Goal: Transaction & Acquisition: Purchase product/service

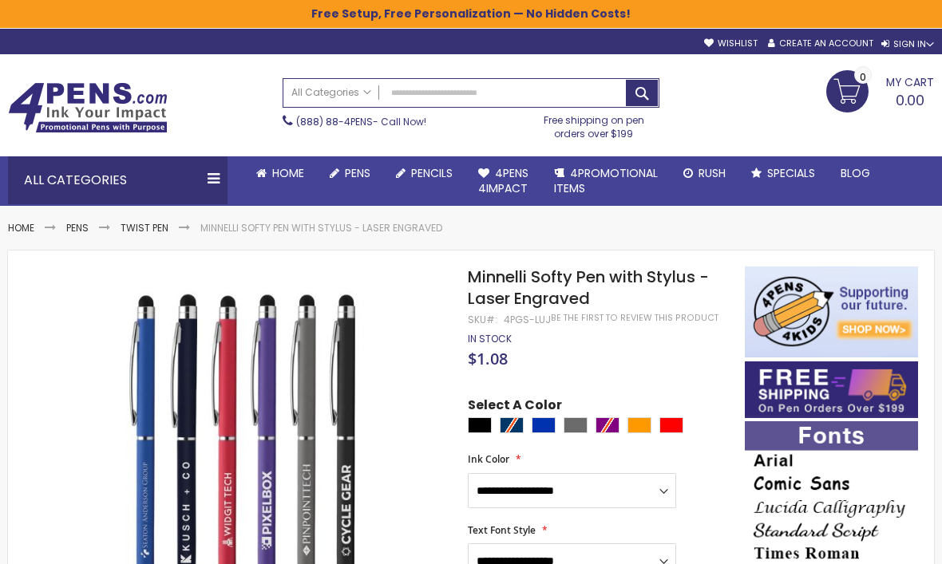
click at [0, 0] on link "All Pens" at bounding box center [0, 0] width 0 height 0
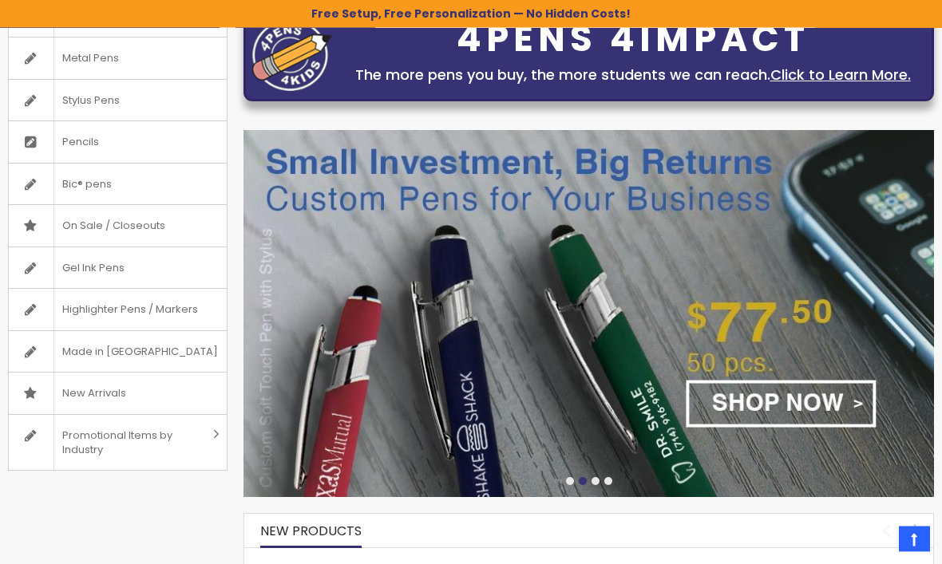
scroll to position [211, 0]
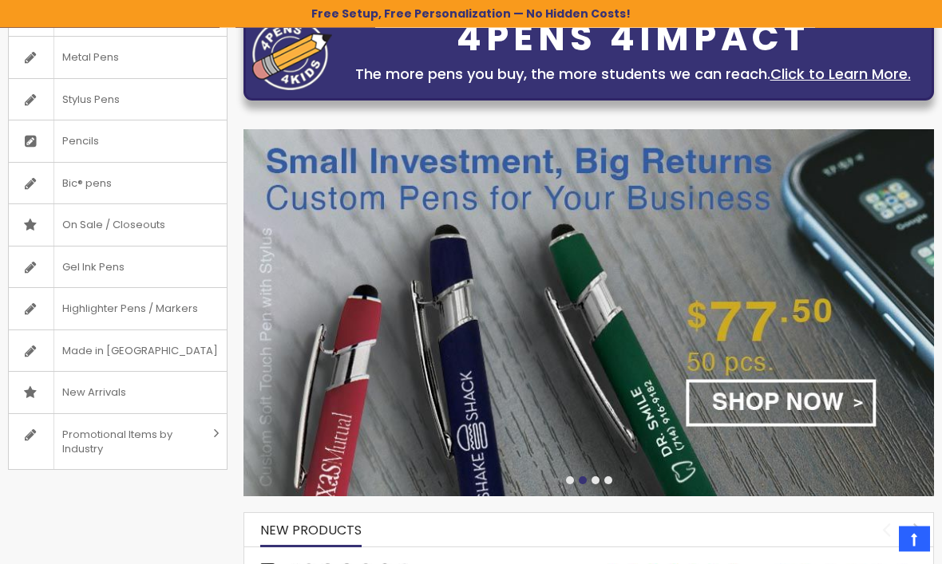
click at [793, 404] on img at bounding box center [588, 313] width 690 height 367
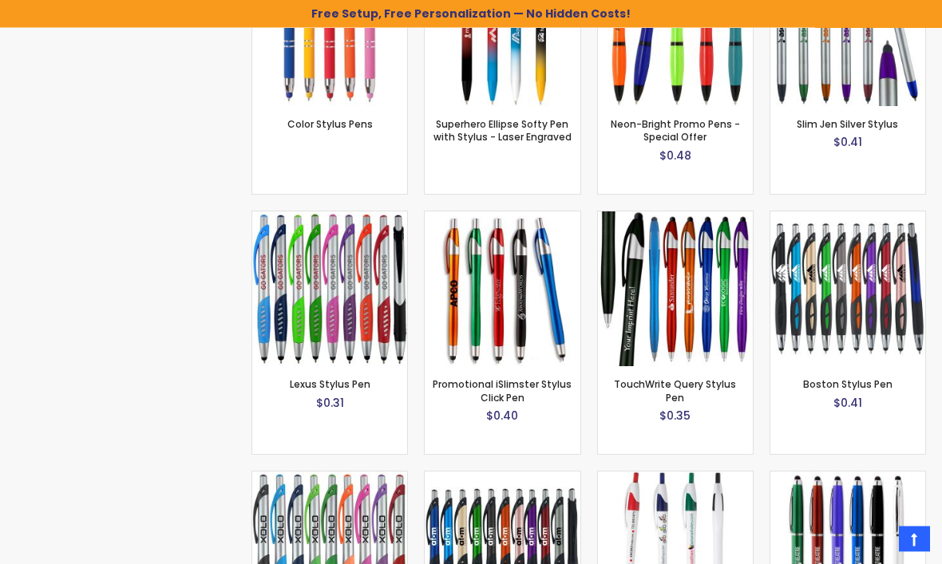
scroll to position [3542, 0]
click at [367, 302] on img at bounding box center [329, 288] width 155 height 155
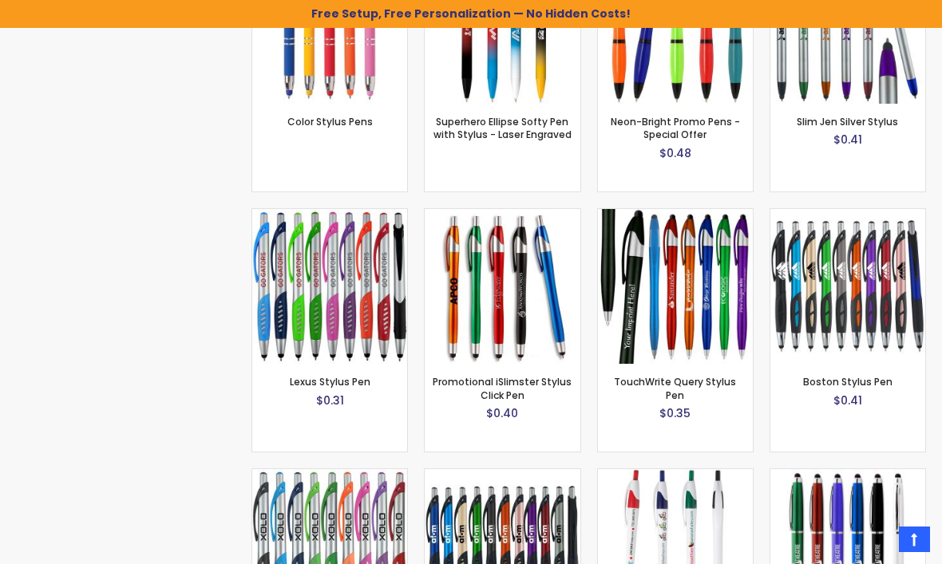
scroll to position [3596, 0]
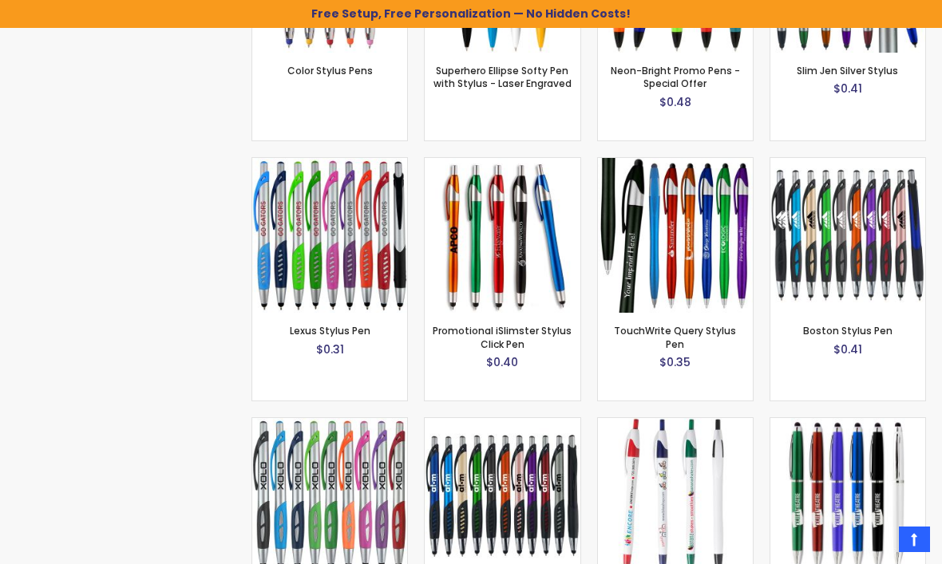
click at [509, 251] on img at bounding box center [502, 235] width 155 height 155
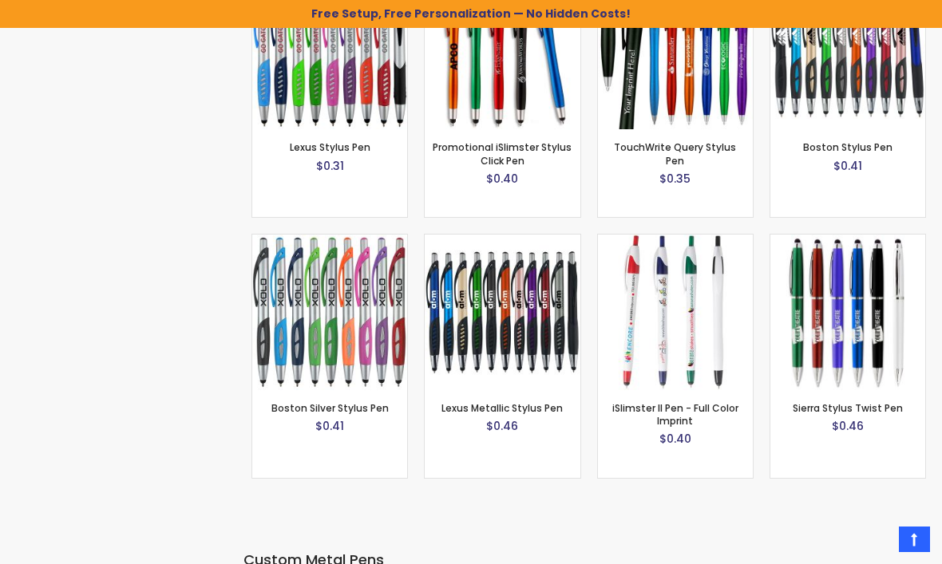
scroll to position [3815, 0]
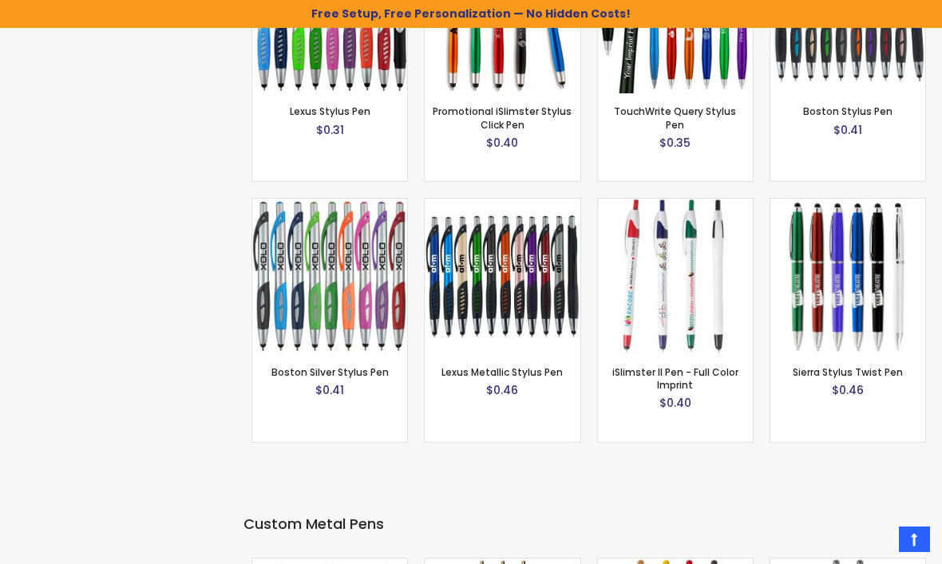
click at [360, 265] on img at bounding box center [329, 276] width 155 height 155
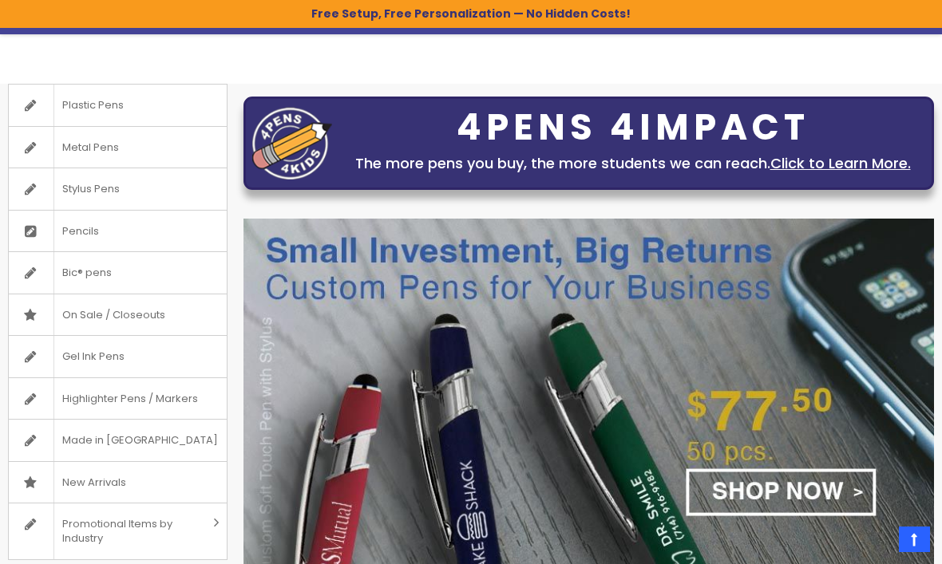
scroll to position [0, 0]
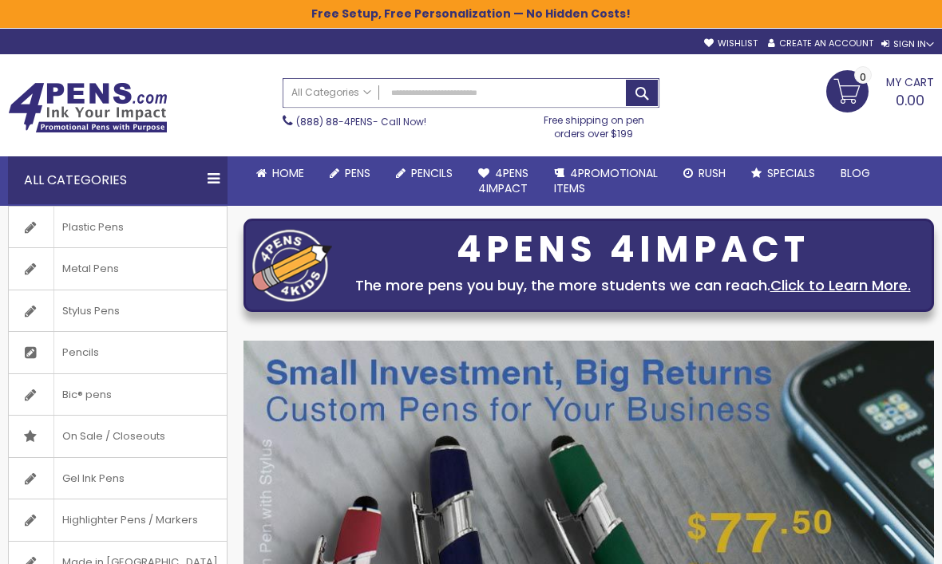
click at [463, 95] on input "Search" at bounding box center [470, 93] width 375 height 28
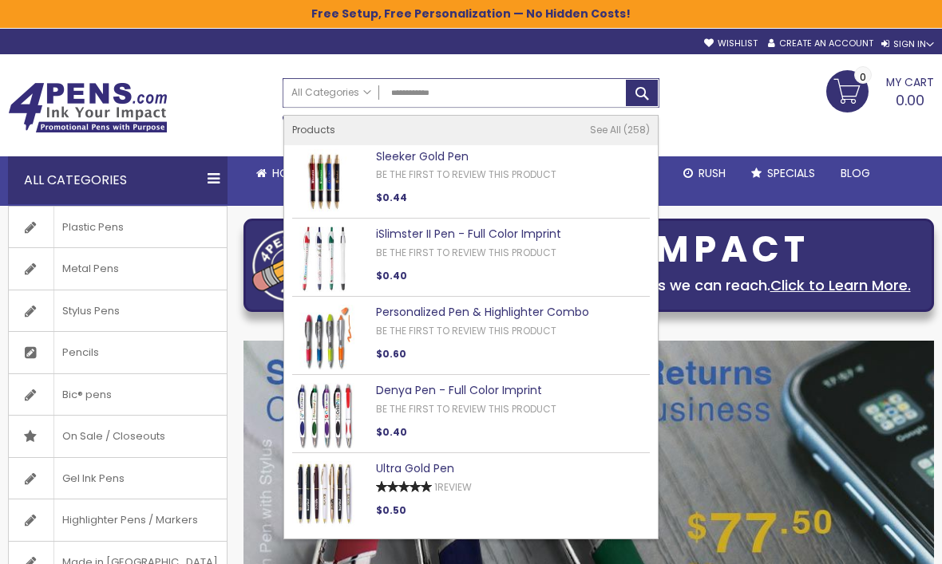
type input "**********"
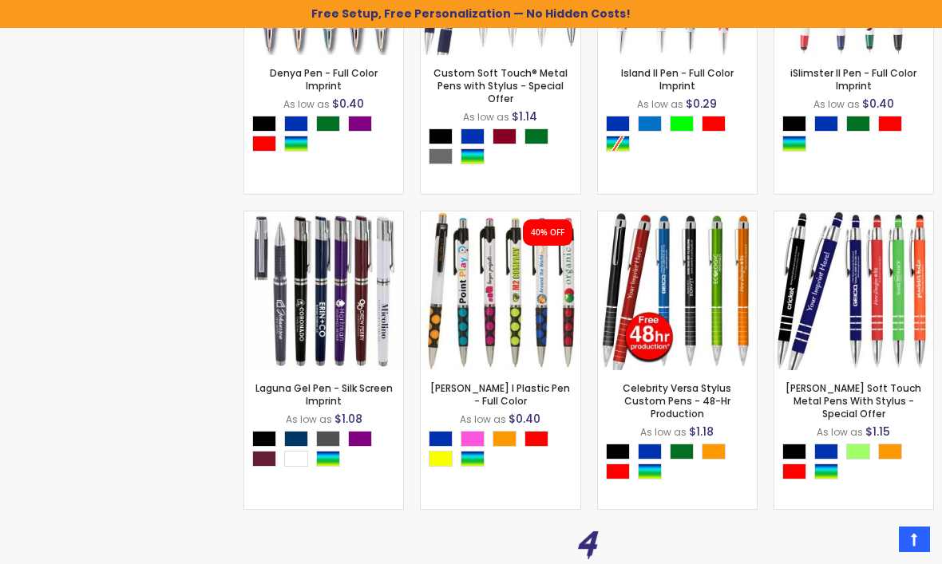
scroll to position [1969, 0]
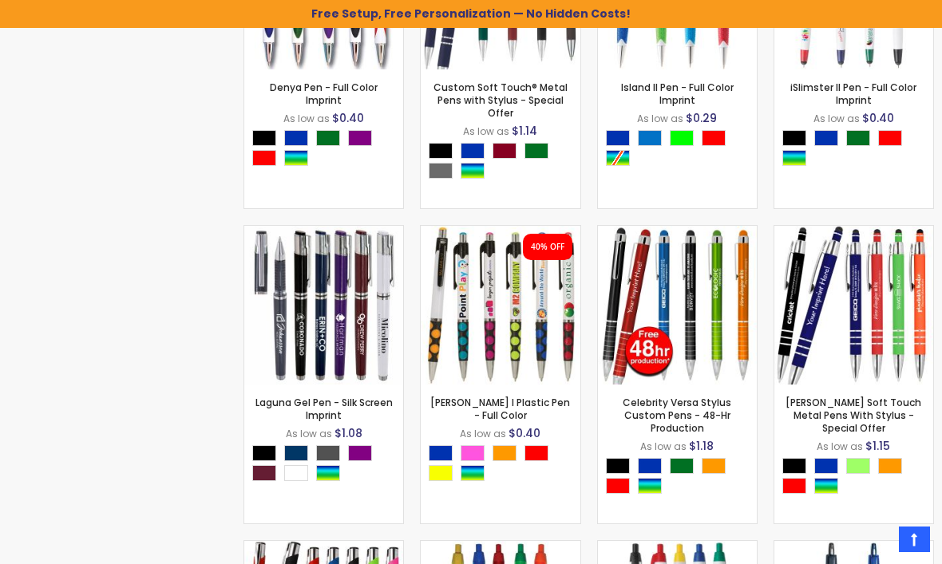
click at [523, 325] on img at bounding box center [500, 305] width 159 height 159
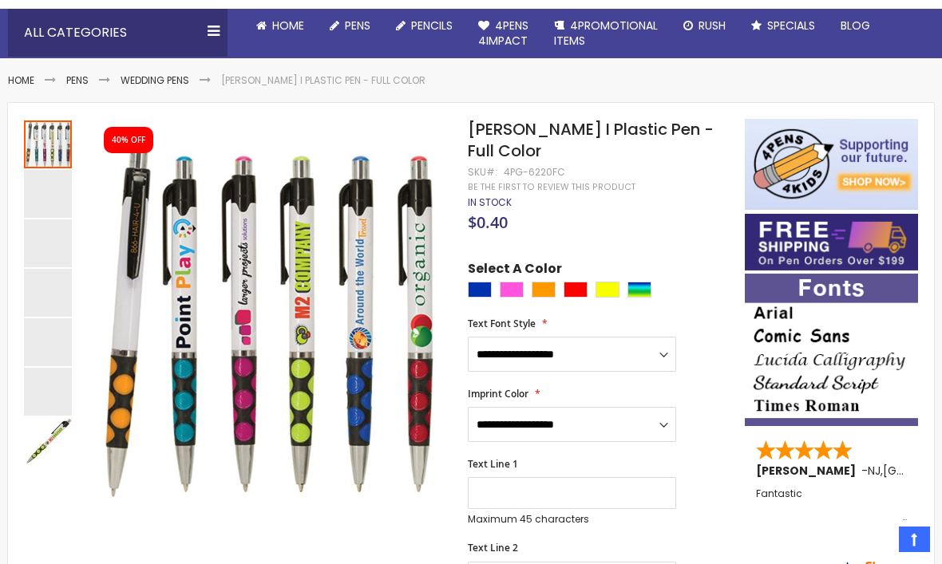
scroll to position [151, 0]
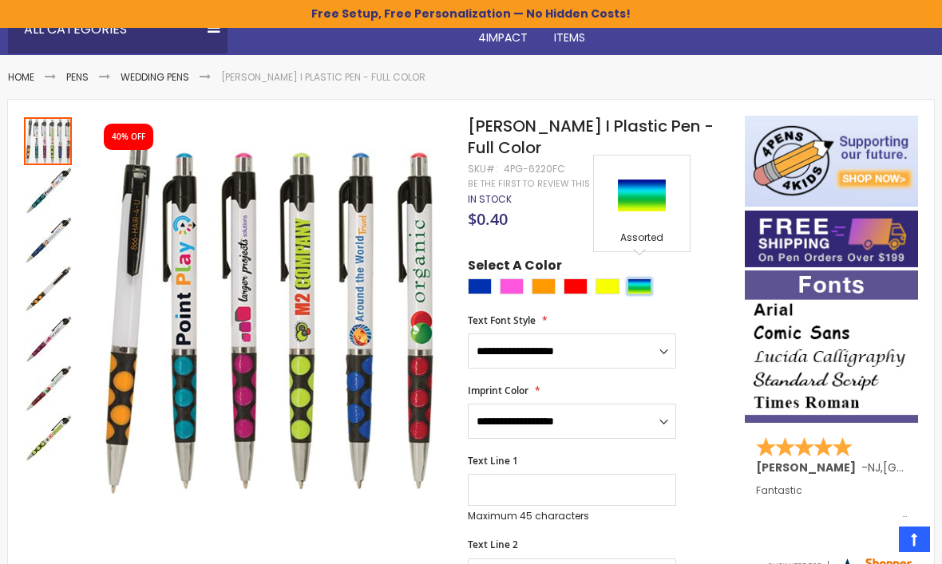
click at [645, 278] on div "Assorted" at bounding box center [639, 286] width 24 height 16
type input "****"
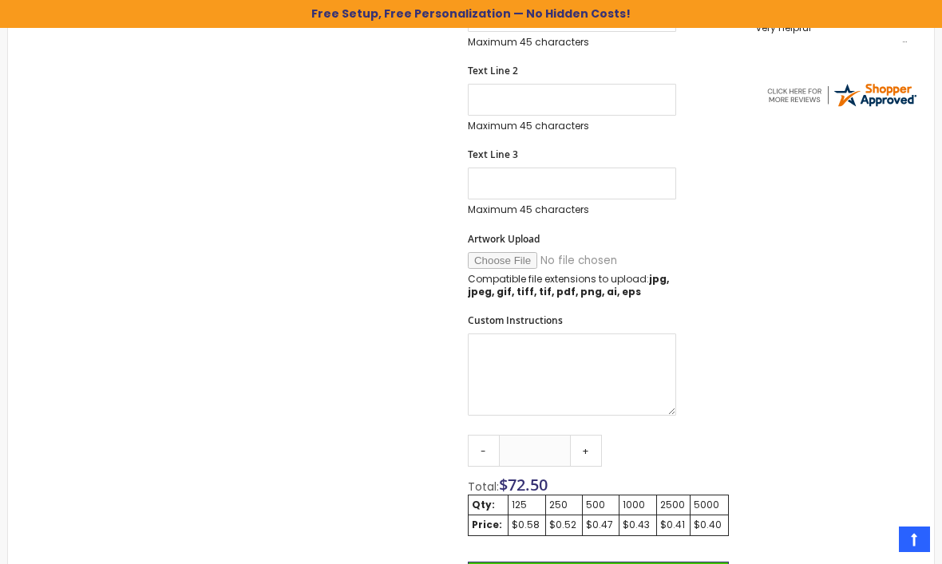
scroll to position [650, 0]
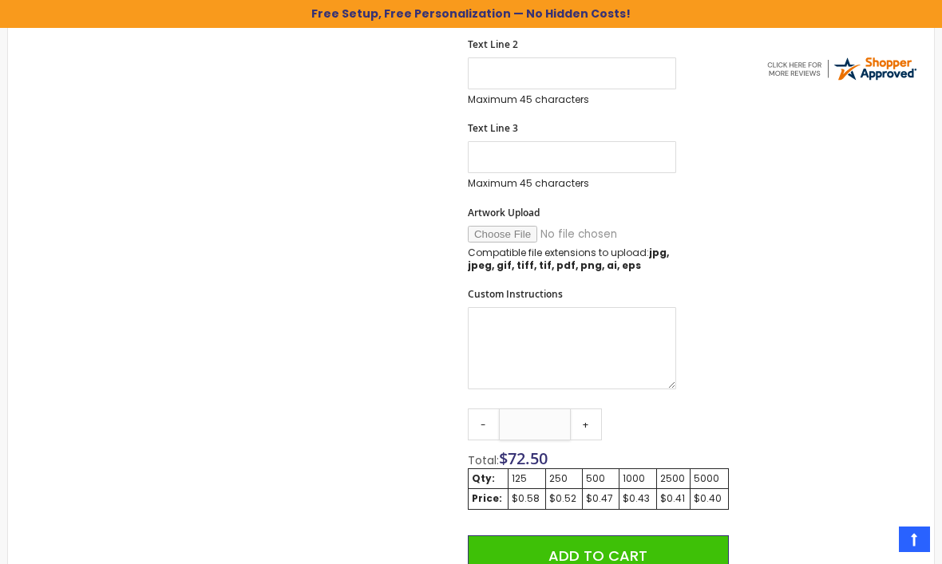
click at [553, 412] on input "***" at bounding box center [535, 425] width 72 height 32
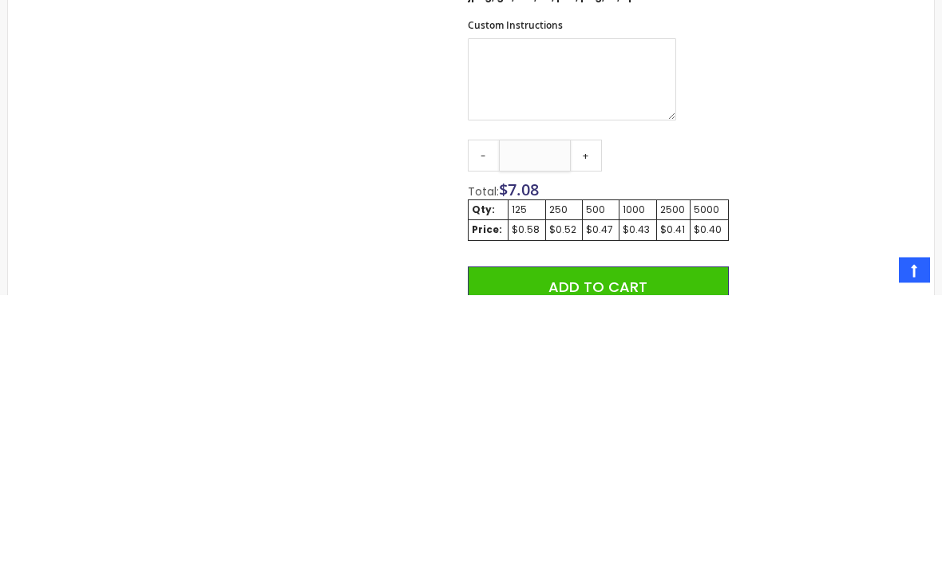
type input "*"
type input "***"
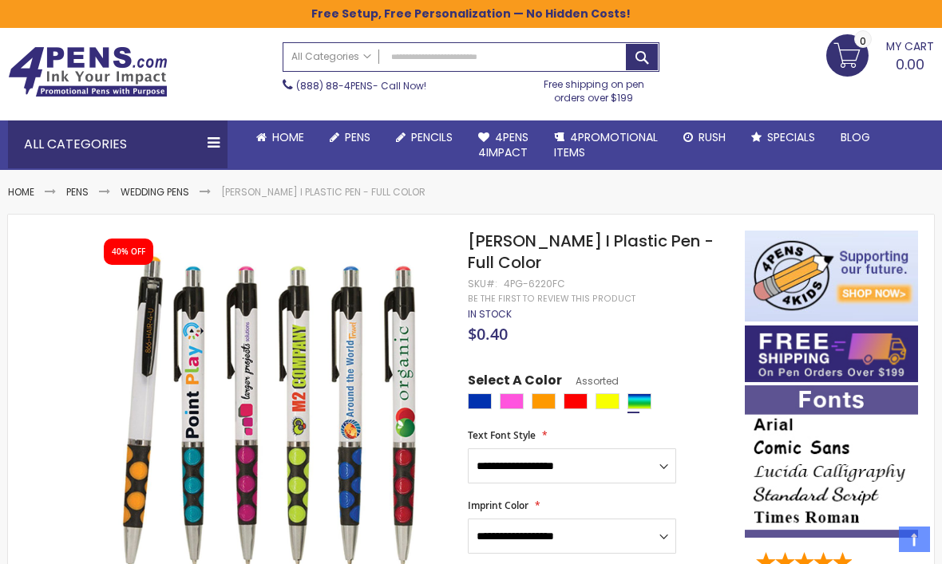
scroll to position [0, 0]
